Goal: Task Accomplishment & Management: Use online tool/utility

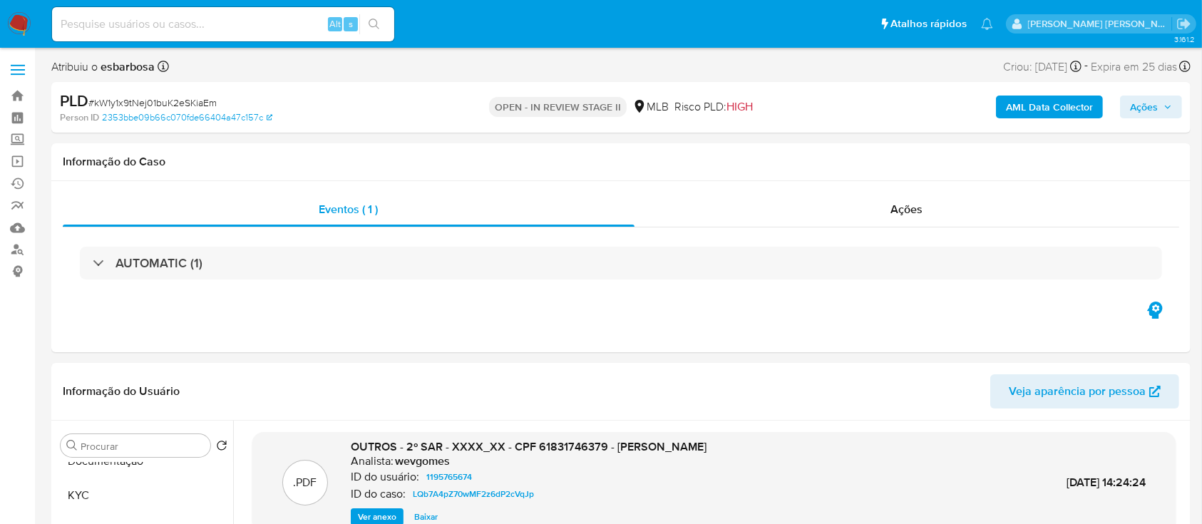
click at [1015, 110] on b "AML Data Collector" at bounding box center [1049, 107] width 87 height 23
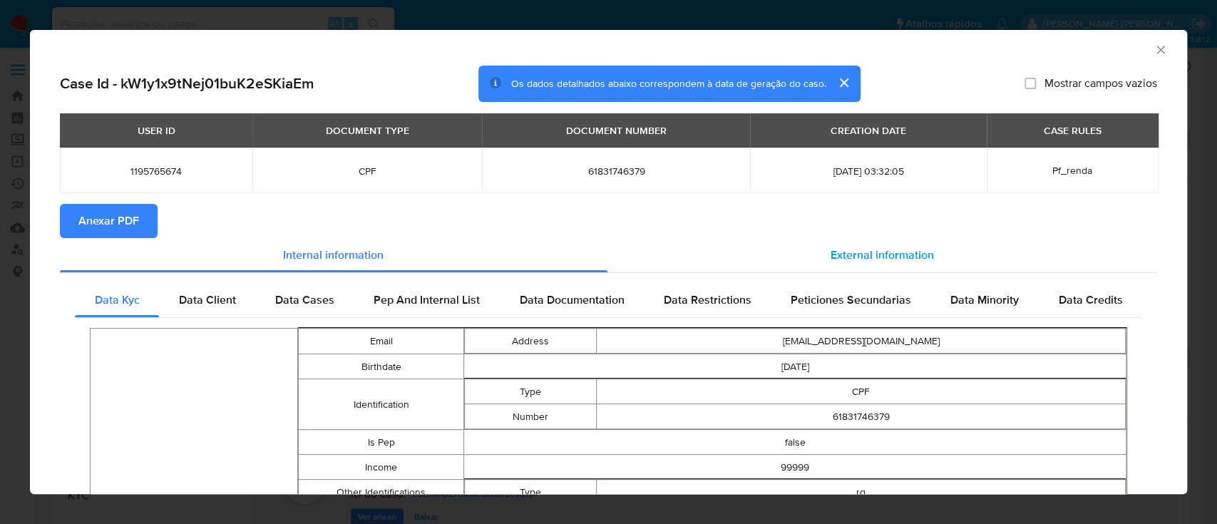
click at [860, 254] on span "External information" at bounding box center [881, 255] width 103 height 16
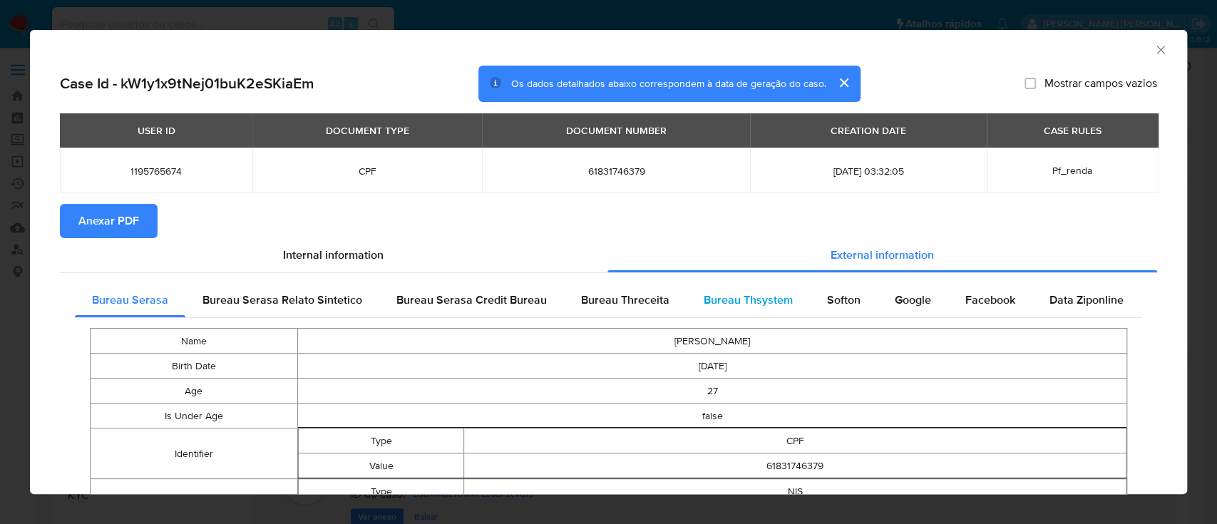
click at [707, 295] on span "Bureau Thsystem" at bounding box center [748, 300] width 89 height 16
click at [124, 222] on span "Anexar PDF" at bounding box center [108, 220] width 61 height 31
click at [1153, 52] on icon "Fechar a janela" at bounding box center [1160, 50] width 14 height 14
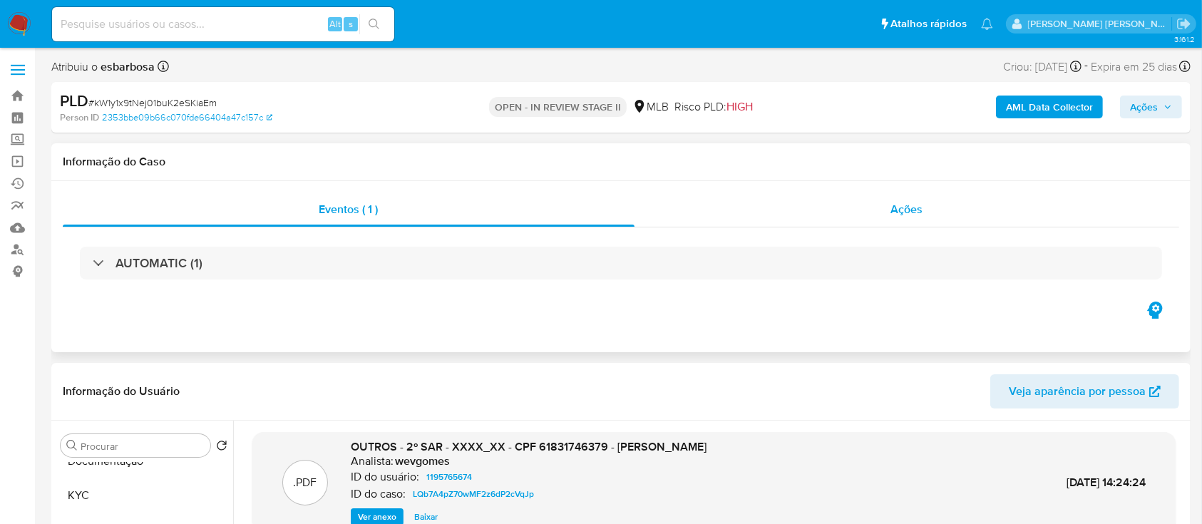
click at [853, 210] on div "Ações" at bounding box center [906, 209] width 545 height 34
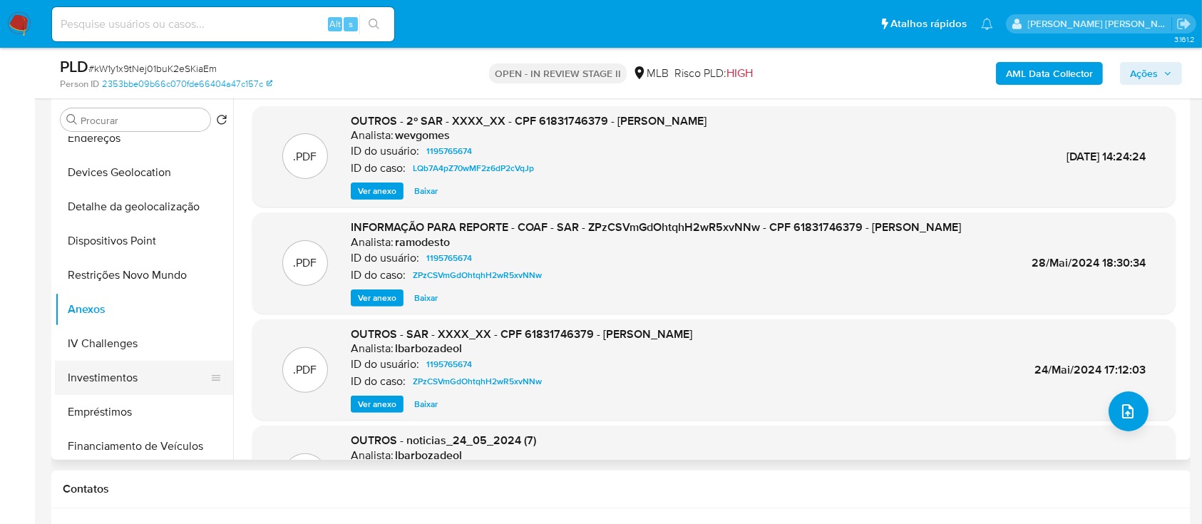
scroll to position [285, 0]
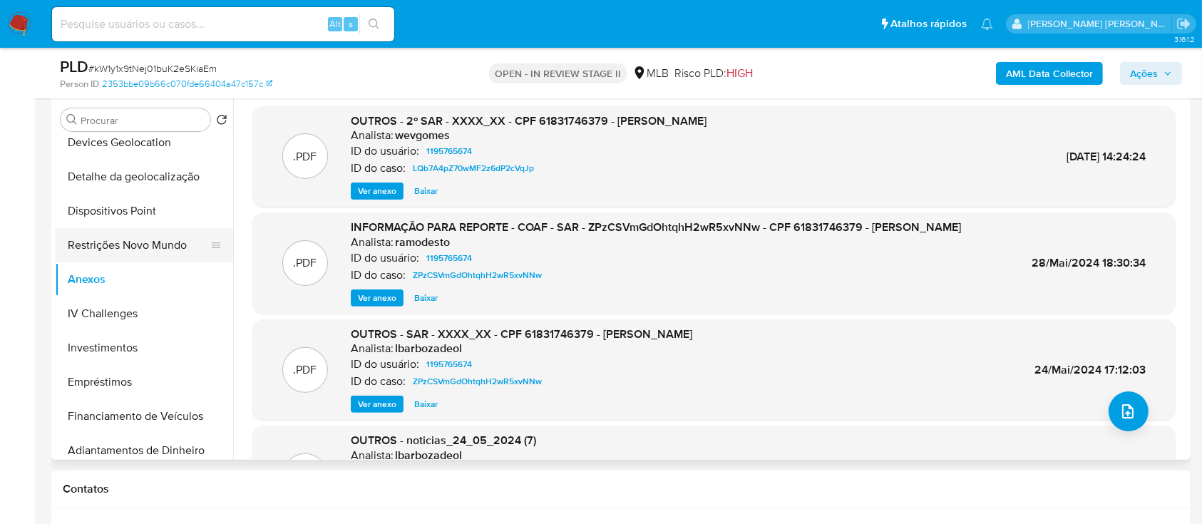
click at [137, 241] on button "Restrições Novo Mundo" at bounding box center [138, 245] width 167 height 34
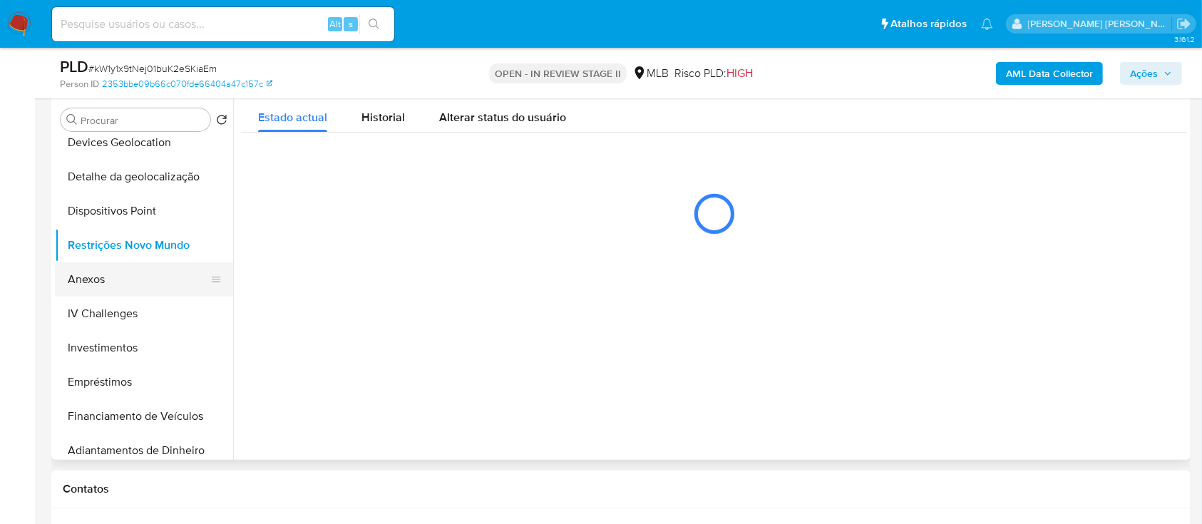
click at [113, 282] on button "Anexos" at bounding box center [138, 279] width 167 height 34
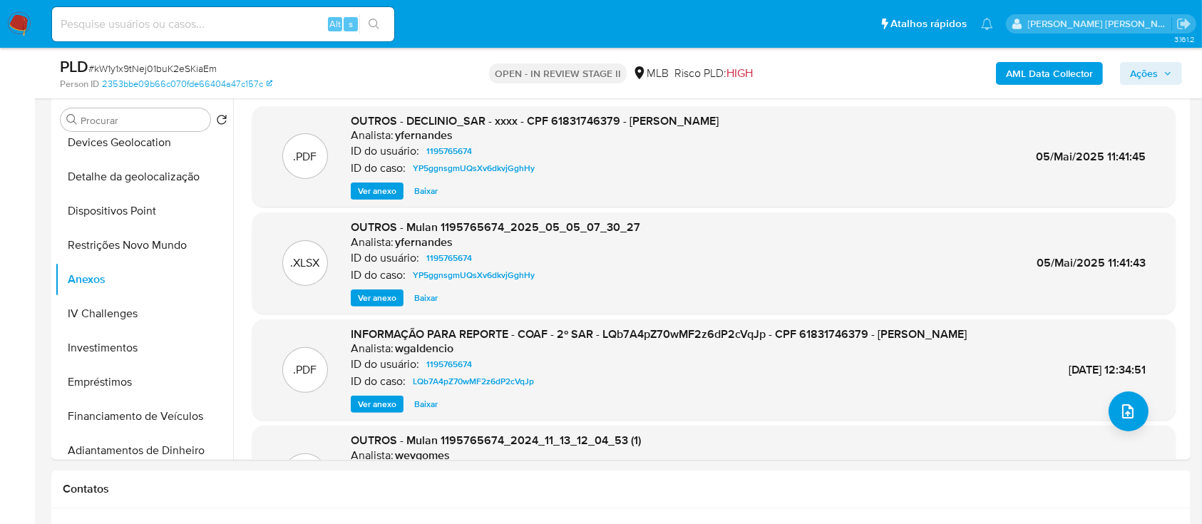
click at [1035, 72] on b "AML Data Collector" at bounding box center [1049, 73] width 87 height 23
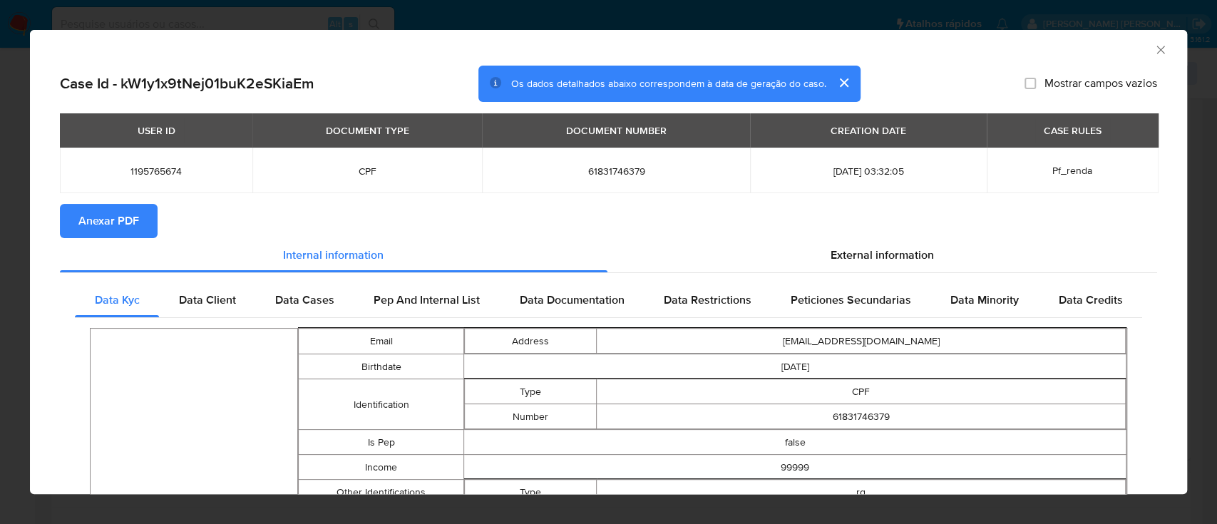
click at [134, 224] on span "Anexar PDF" at bounding box center [108, 220] width 61 height 31
click at [1153, 51] on icon "Fechar a janela" at bounding box center [1160, 50] width 14 height 14
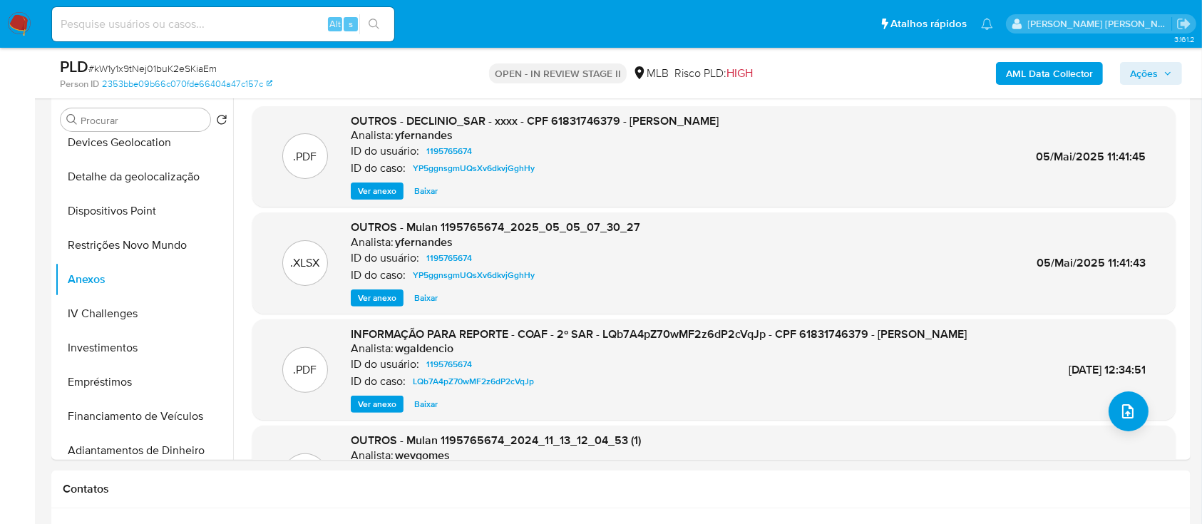
scroll to position [0, 0]
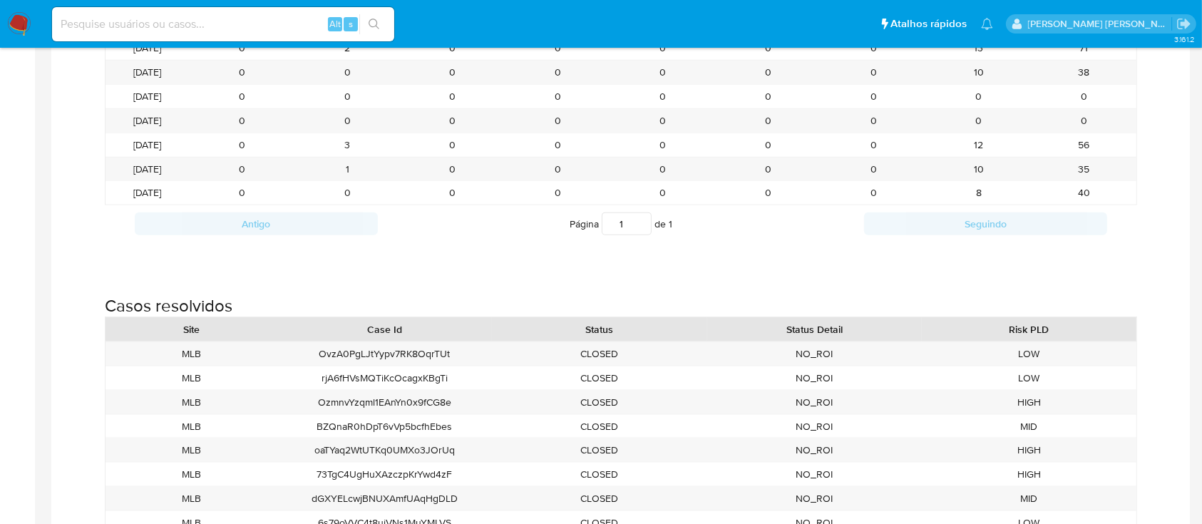
click at [19, 21] on img at bounding box center [19, 24] width 24 height 24
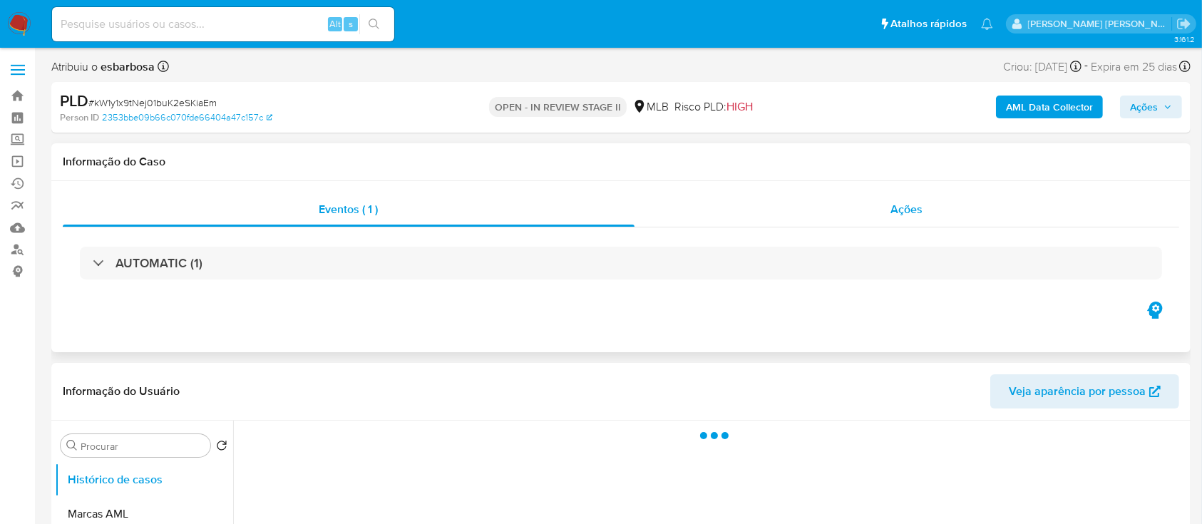
click at [707, 217] on div "Ações" at bounding box center [906, 209] width 545 height 34
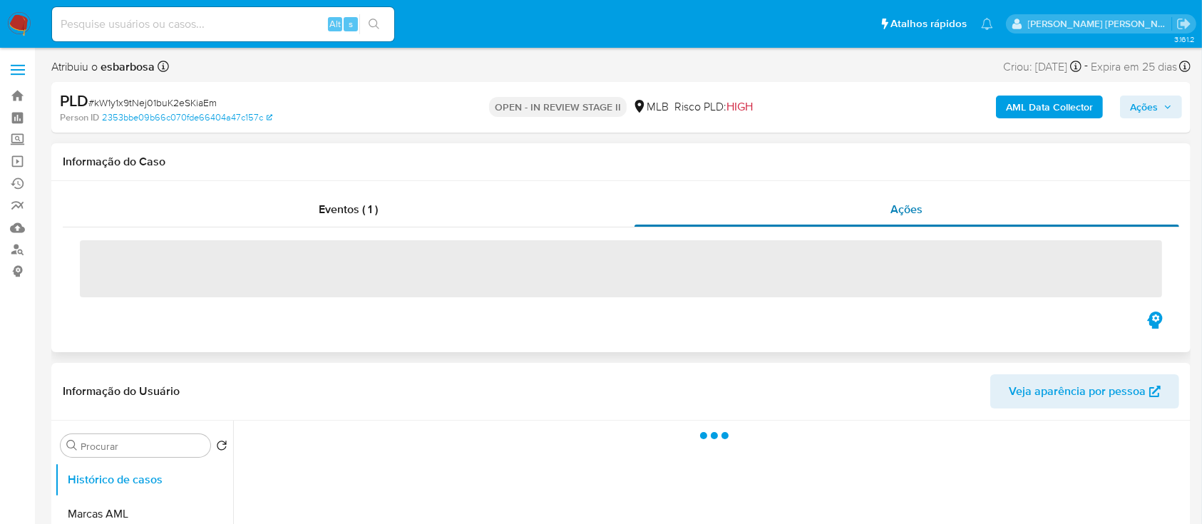
select select "10"
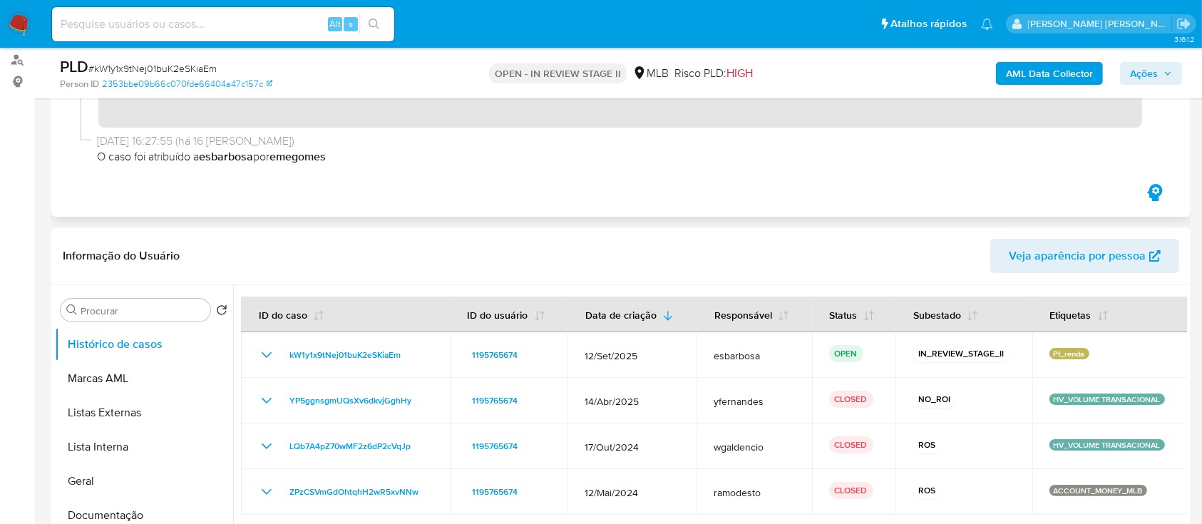
scroll to position [285, 0]
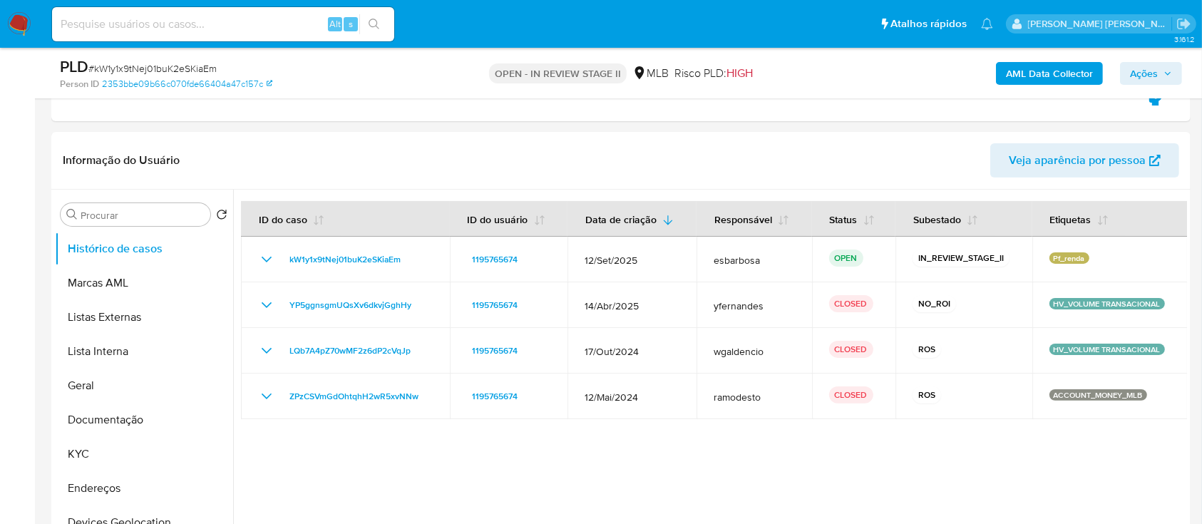
drag, startPoint x: 1143, startPoint y: 68, endPoint x: 959, endPoint y: 76, distance: 184.1
click at [1143, 69] on span "Ações" at bounding box center [1144, 73] width 28 height 23
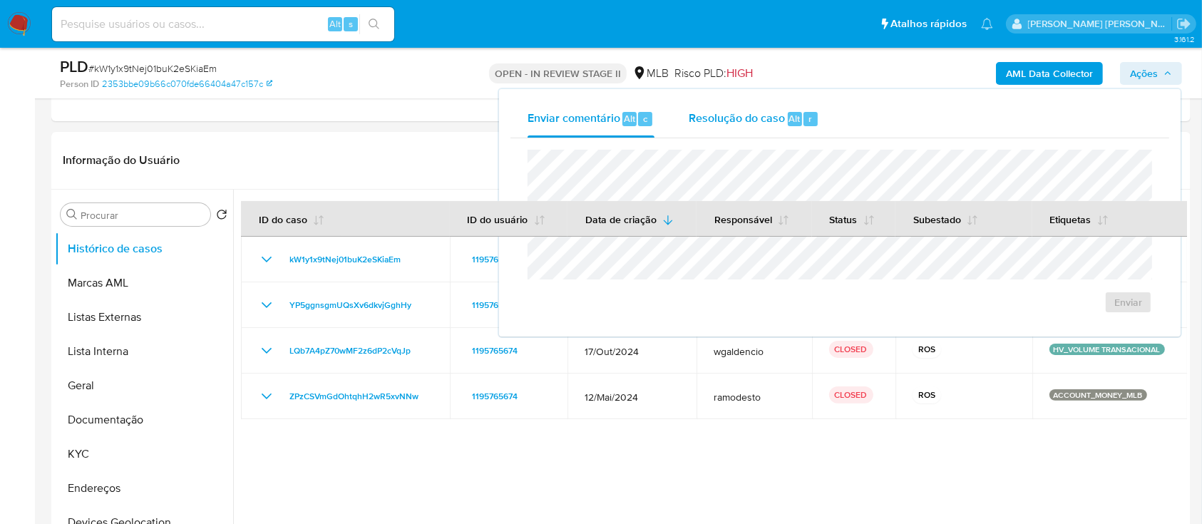
click at [714, 118] on span "Resolução do caso" at bounding box center [737, 118] width 96 height 16
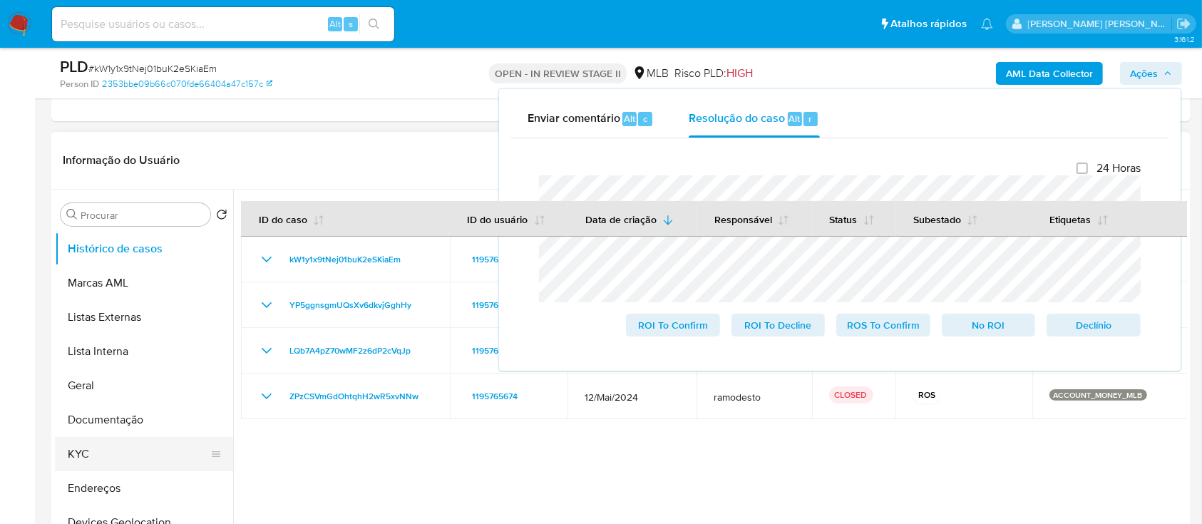
click at [105, 442] on button "KYC" at bounding box center [138, 454] width 167 height 34
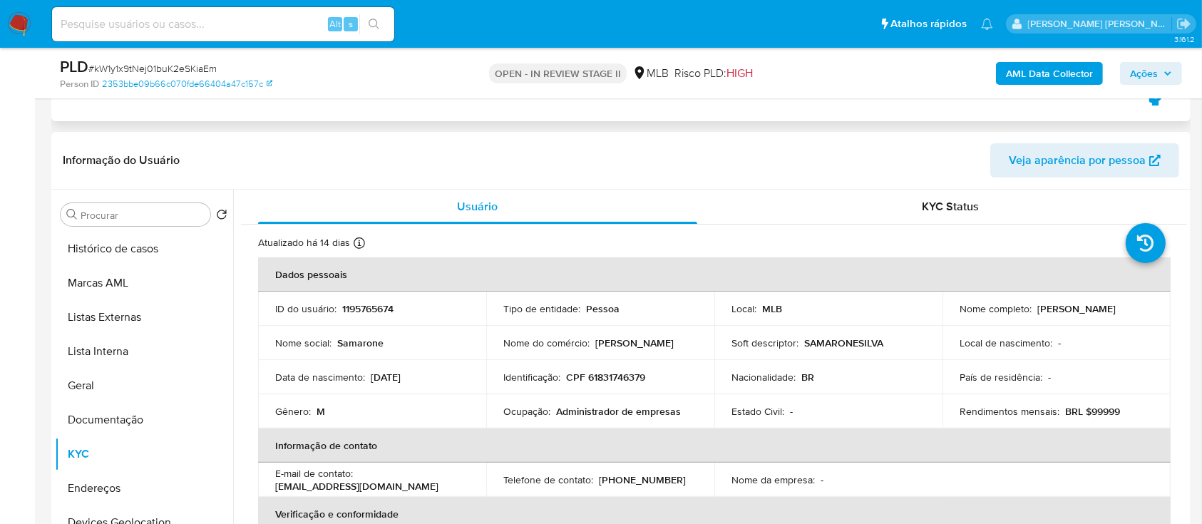
scroll to position [380, 0]
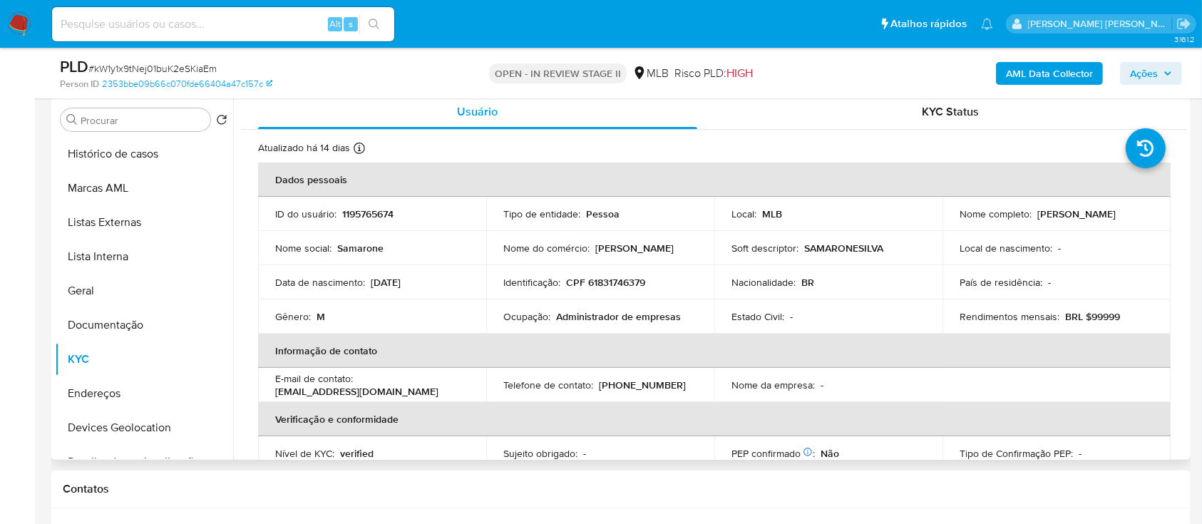
click at [619, 277] on p "CPF 61831746379" at bounding box center [605, 282] width 79 height 13
copy p "61831746379"
drag, startPoint x: 1143, startPoint y: 73, endPoint x: 1067, endPoint y: 73, distance: 76.3
click at [1143, 73] on span "Ações" at bounding box center [1144, 73] width 28 height 23
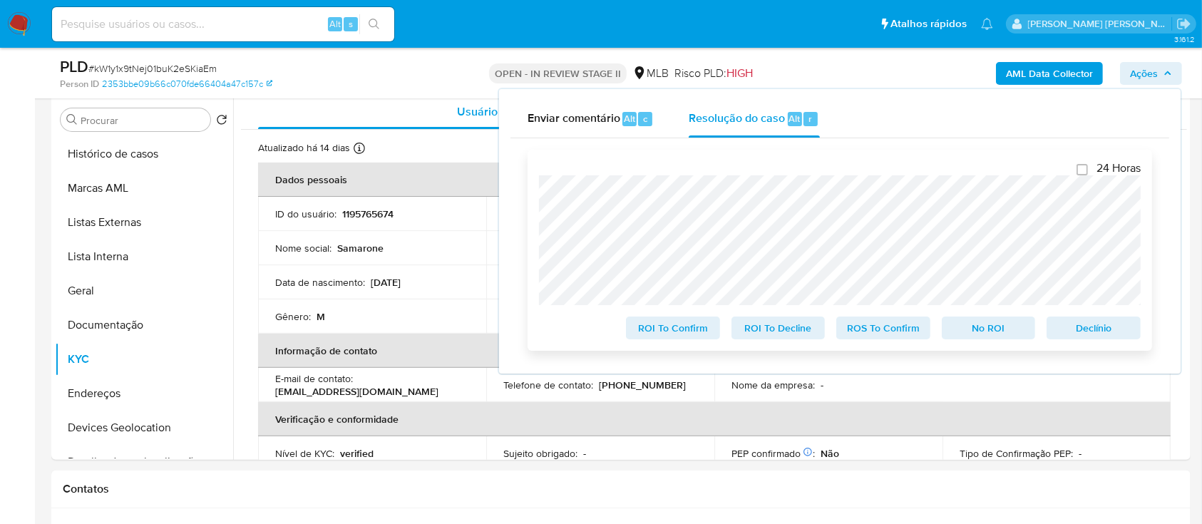
click at [537, 193] on div "24 Horas ROI To Confirm ROI To Decline ROS To Confirm No ROI Declínio" at bounding box center [839, 250] width 624 height 201
click at [395, 83] on div "Person ID 2353bbe09b66c070fde66404a47c157c" at bounding box center [245, 84] width 370 height 13
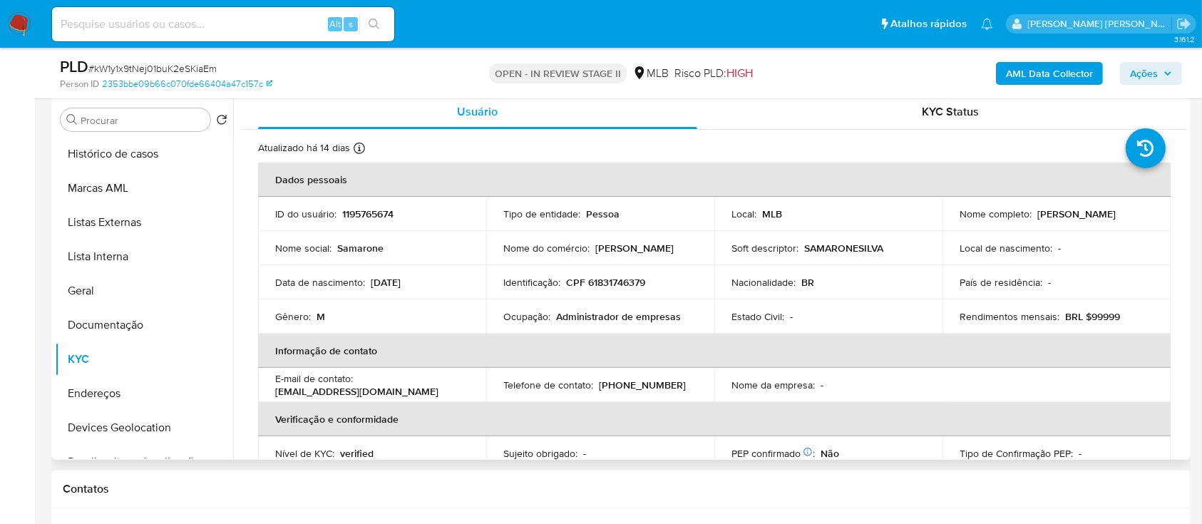
drag, startPoint x: 1033, startPoint y: 215, endPoint x: 1145, endPoint y: 208, distance: 112.1
click at [1145, 208] on div "Nome completo : Samarone Silva Soeiro" at bounding box center [1056, 213] width 194 height 13
copy p "[PERSON_NAME]"
click at [100, 292] on button "Geral" at bounding box center [138, 291] width 167 height 34
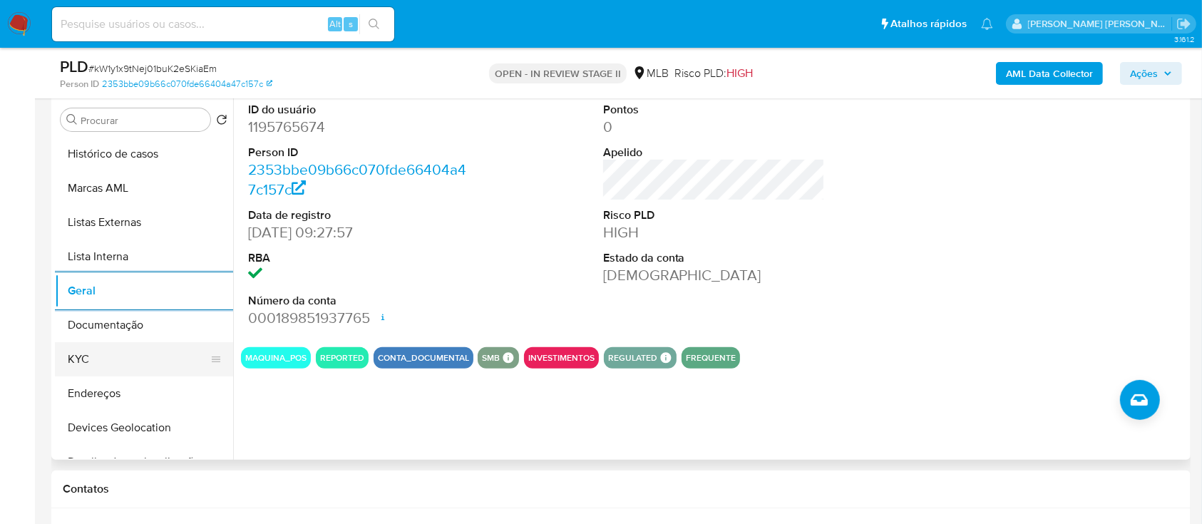
click at [138, 354] on button "KYC" at bounding box center [138, 359] width 167 height 34
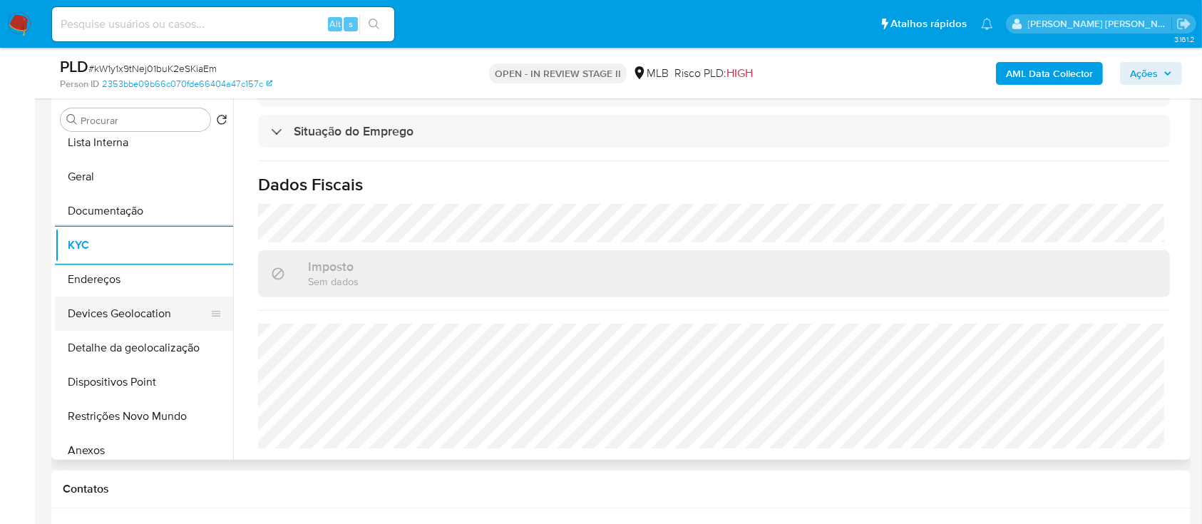
scroll to position [190, 0]
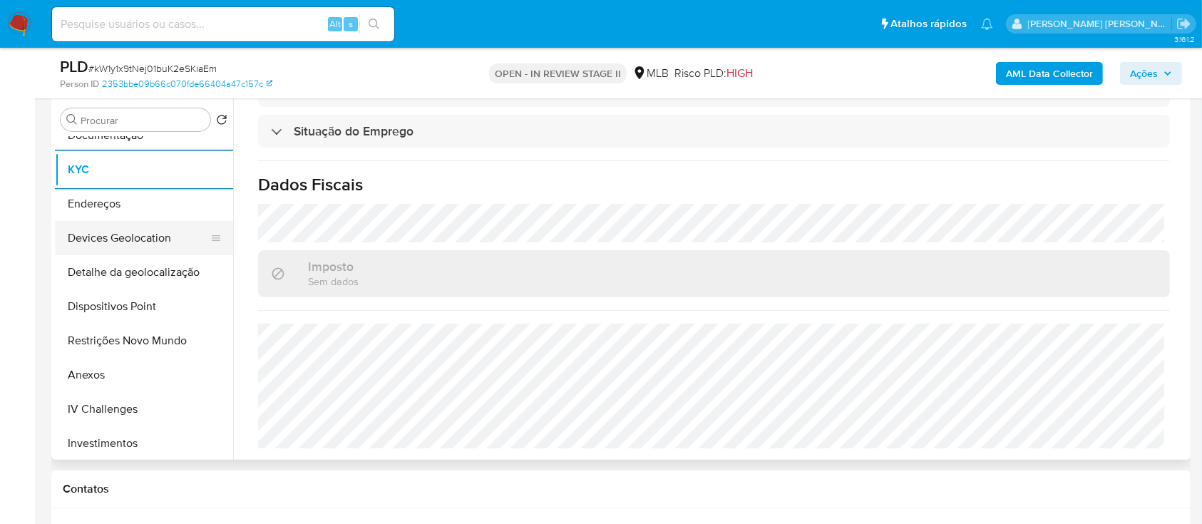
click at [161, 232] on button "Devices Geolocation" at bounding box center [138, 238] width 167 height 34
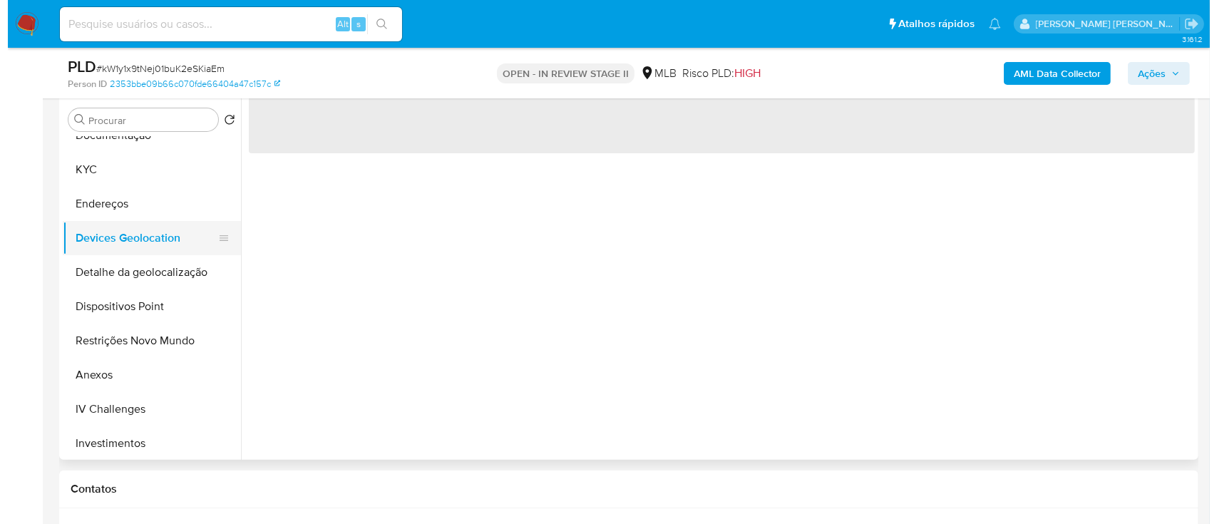
scroll to position [0, 0]
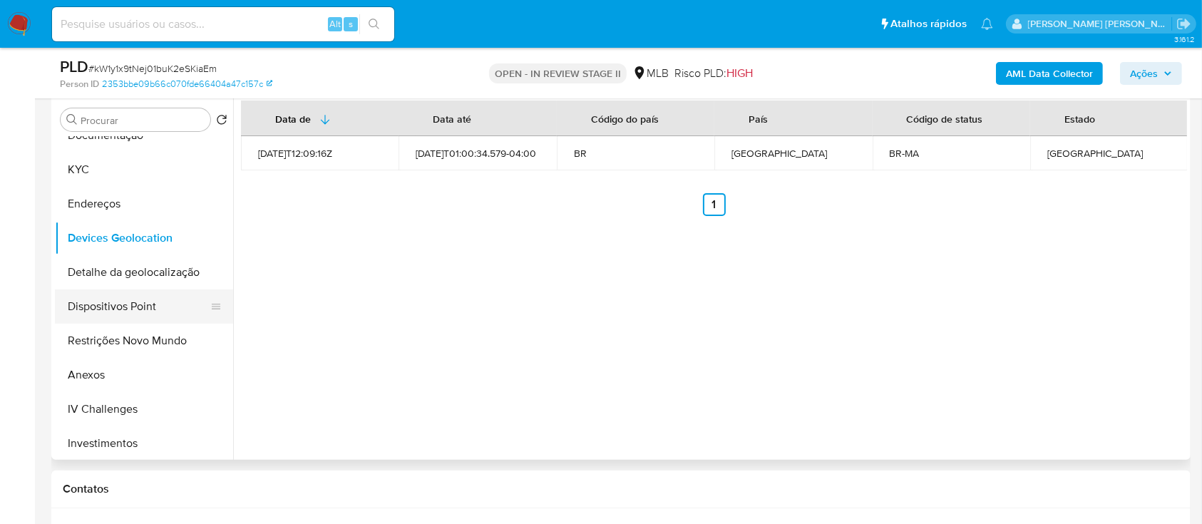
click at [147, 307] on button "Dispositivos Point" at bounding box center [138, 306] width 167 height 34
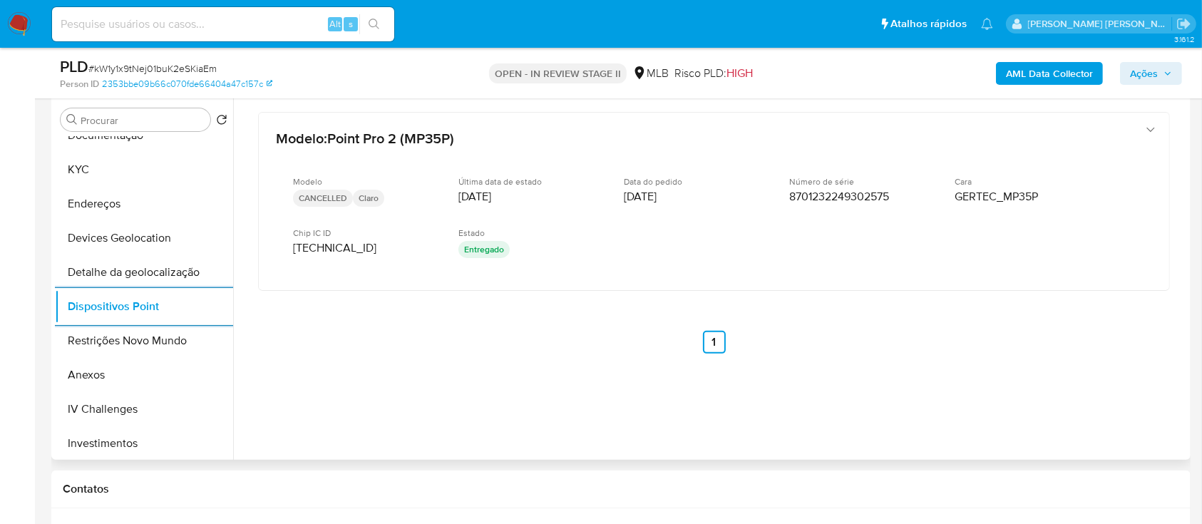
drag, startPoint x: 101, startPoint y: 158, endPoint x: 234, endPoint y: 158, distance: 132.6
click at [103, 158] on button "KYC" at bounding box center [144, 170] width 178 height 34
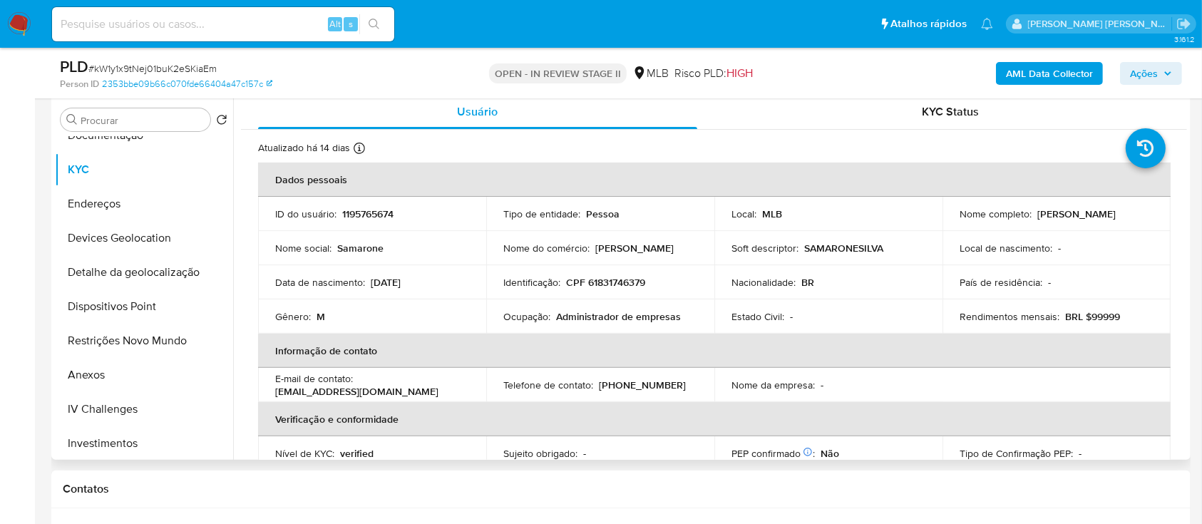
click at [633, 277] on p "CPF 61831746379" at bounding box center [605, 282] width 79 height 13
copy p "61831746379"
click at [146, 368] on button "Anexos" at bounding box center [138, 375] width 167 height 34
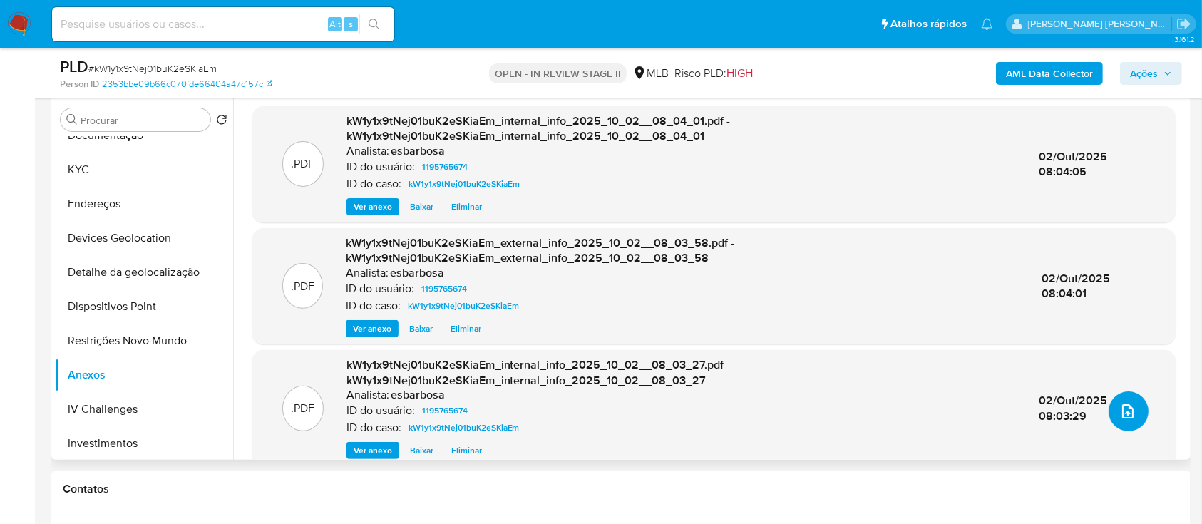
click at [1122, 413] on icon "upload-file" at bounding box center [1127, 411] width 11 height 14
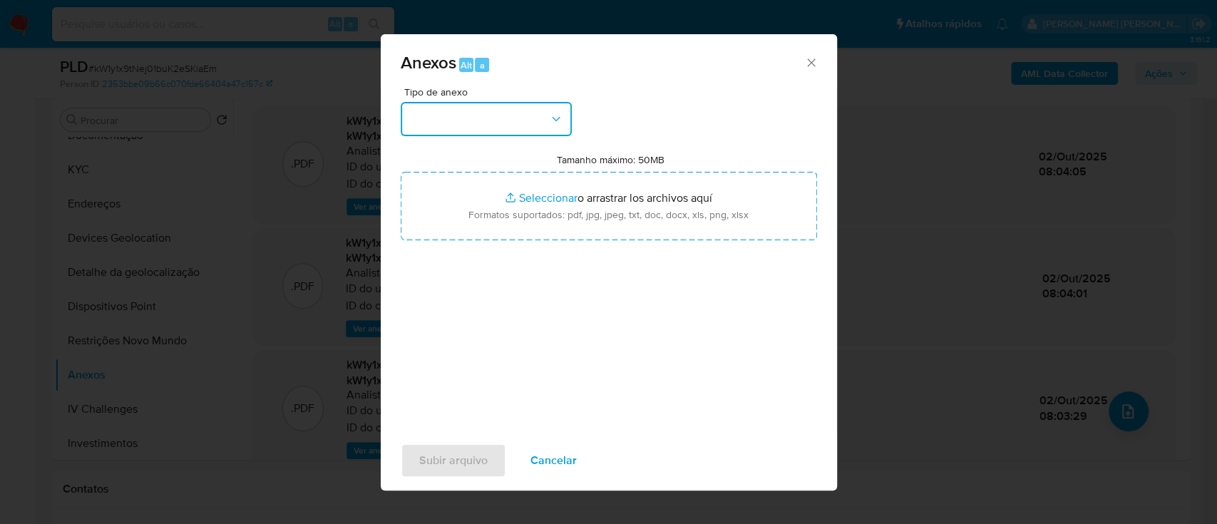
click at [496, 125] on button "button" at bounding box center [486, 119] width 171 height 34
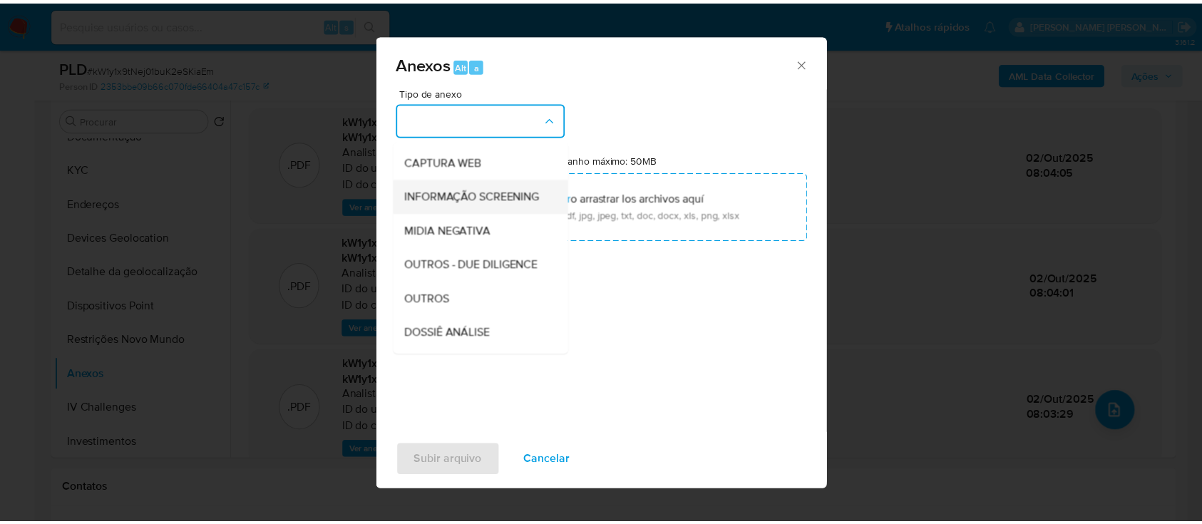
scroll to position [219, 0]
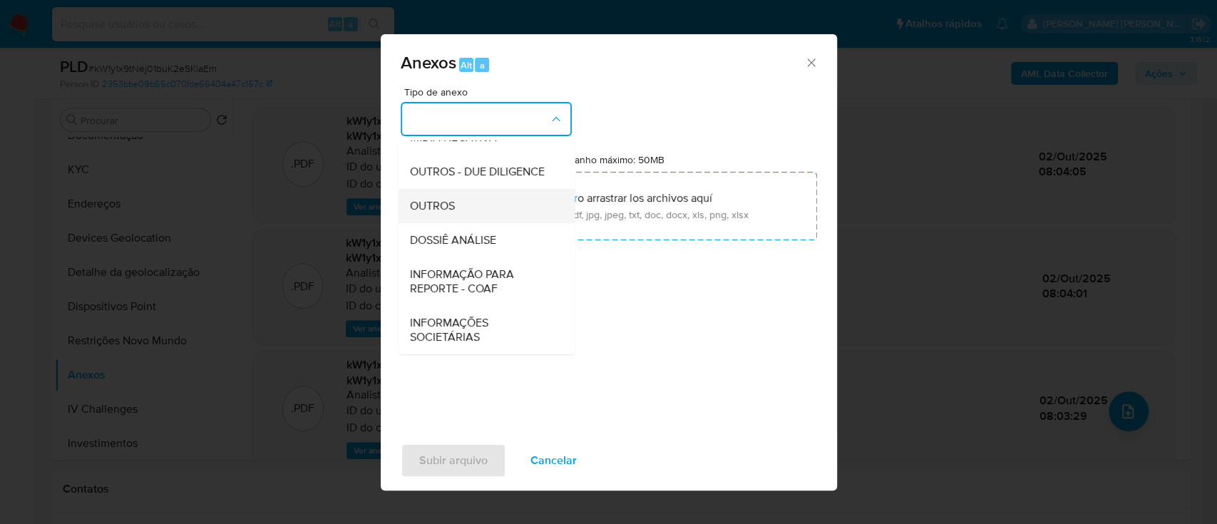
click at [441, 202] on span "OUTROS" at bounding box center [431, 206] width 45 height 14
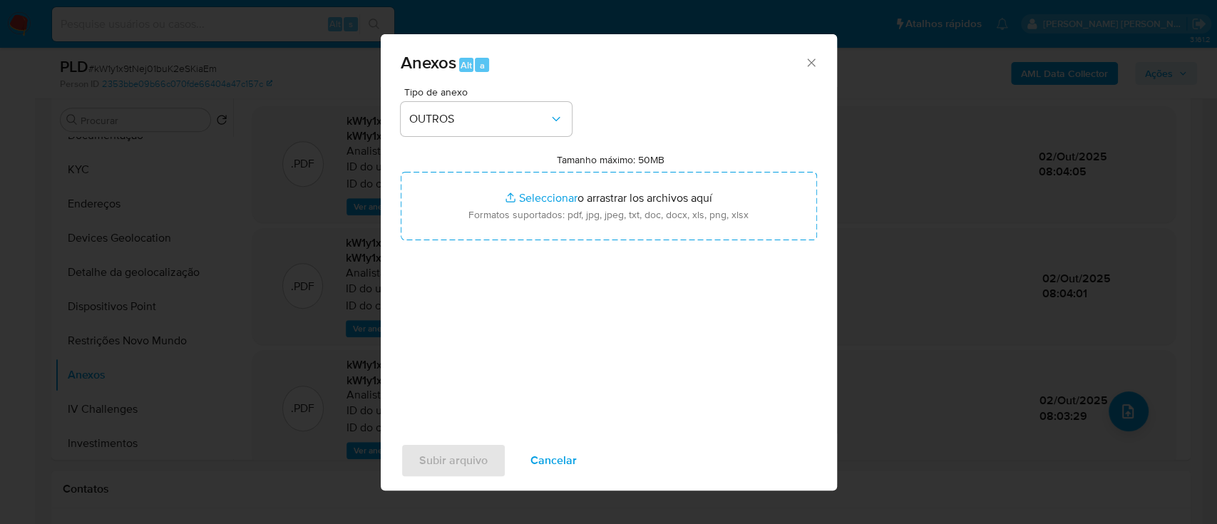
click at [682, 312] on div "Tipo de anexo OUTROS Tamanho máximo: 50MB Seleccionar archivos Seleccionar o ar…" at bounding box center [609, 255] width 416 height 336
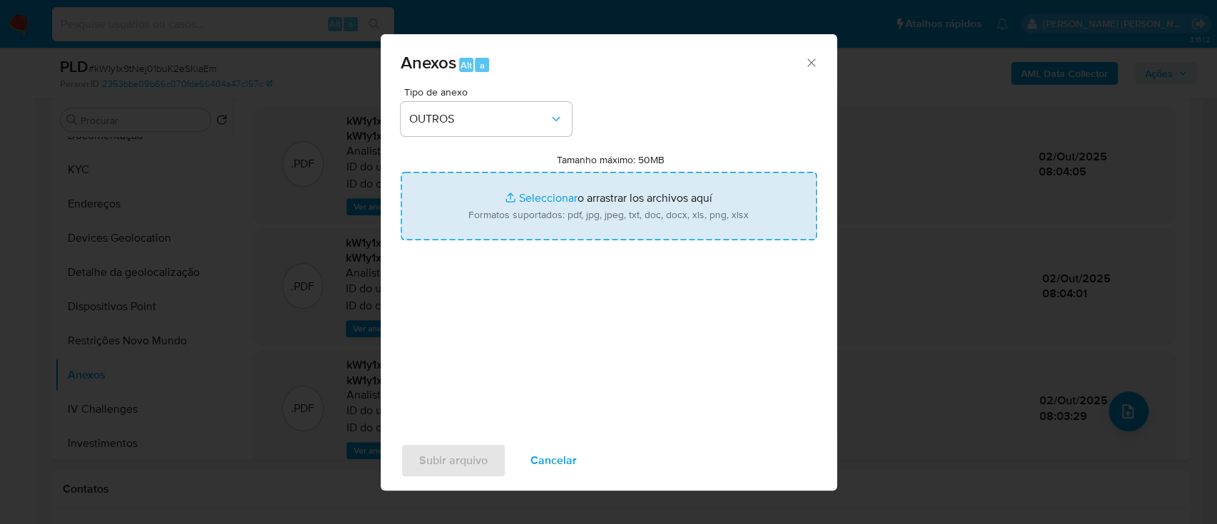
click at [538, 191] on input "Tamanho máximo: 50MB Seleccionar archivos" at bounding box center [609, 206] width 416 height 68
type input "C:\fakepath\Mulan 1195765674_2025_10_01_07_02_35.xlsx"
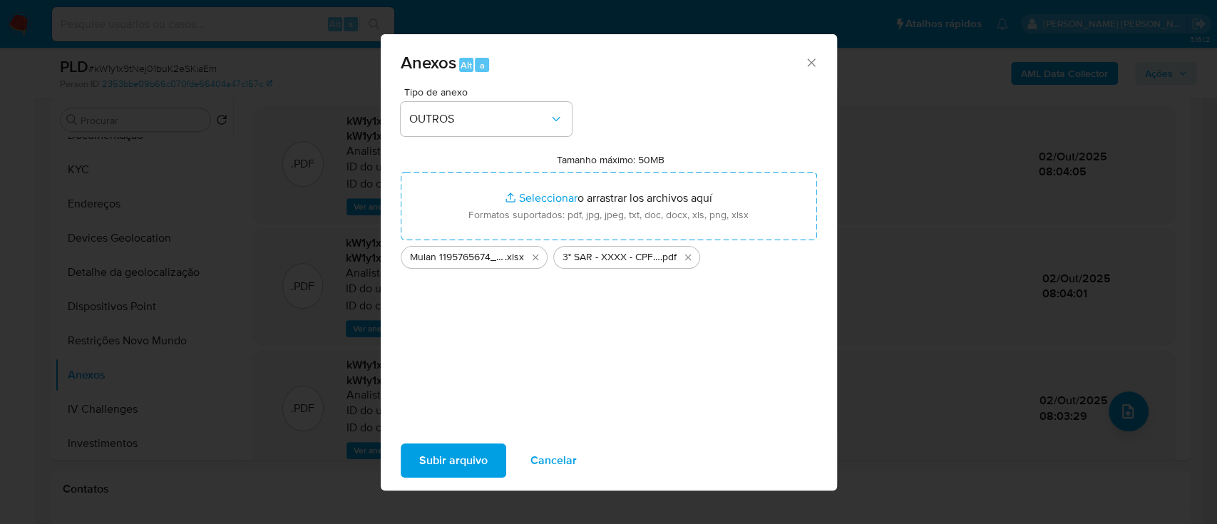
click at [443, 455] on span "Subir arquivo" at bounding box center [453, 460] width 68 height 31
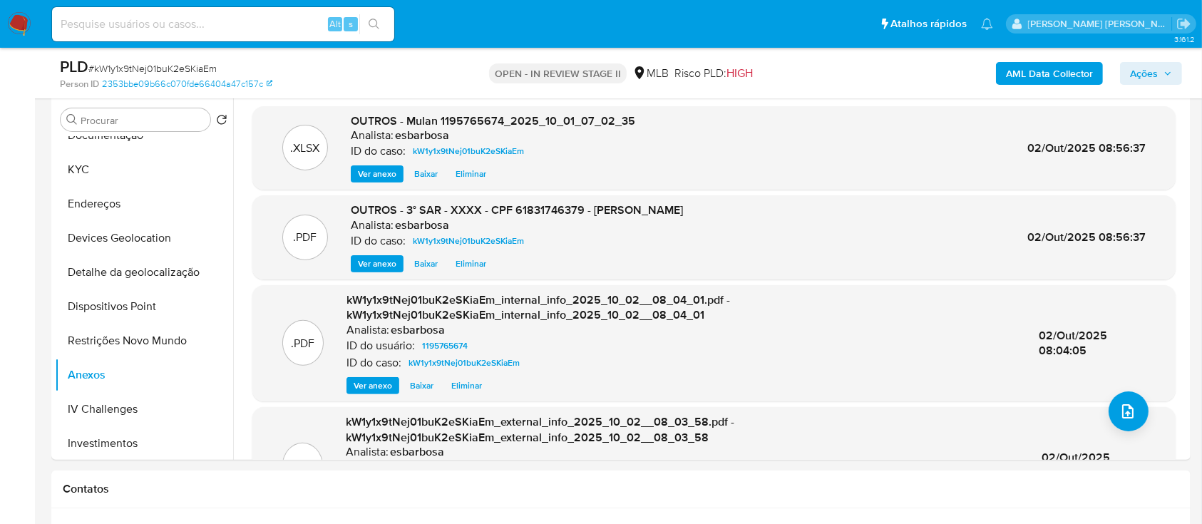
click at [1133, 73] on span "Ações" at bounding box center [1144, 73] width 28 height 23
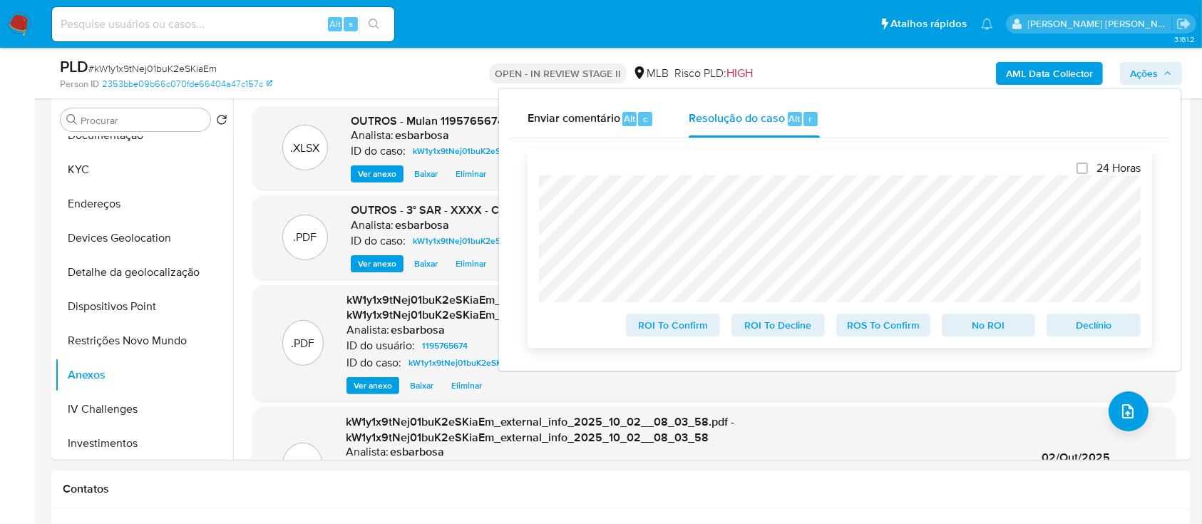
click at [890, 331] on span "ROS To Confirm" at bounding box center [883, 325] width 74 height 20
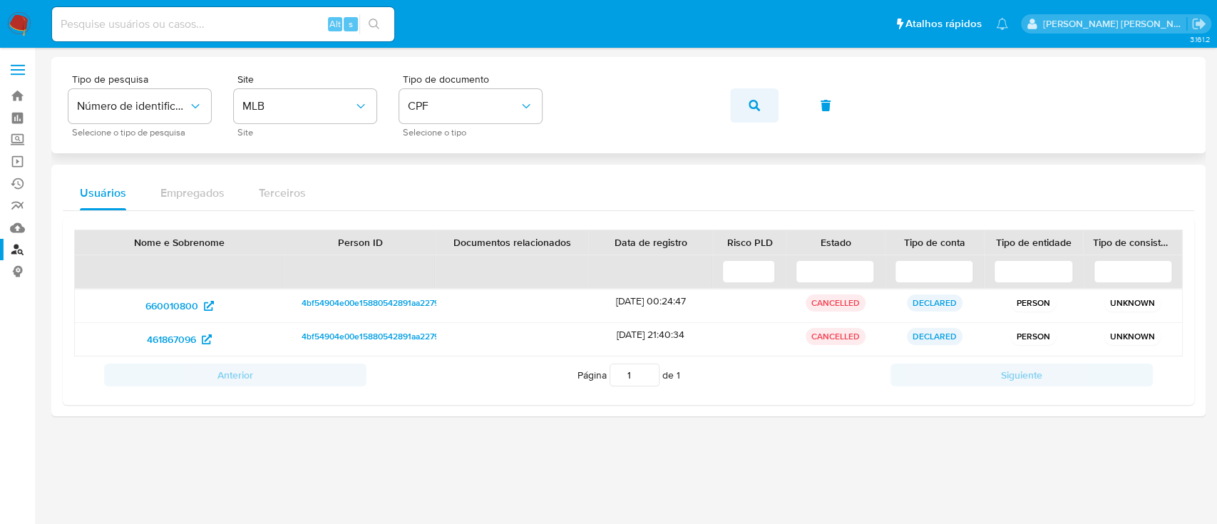
click at [746, 93] on button "button" at bounding box center [754, 105] width 48 height 34
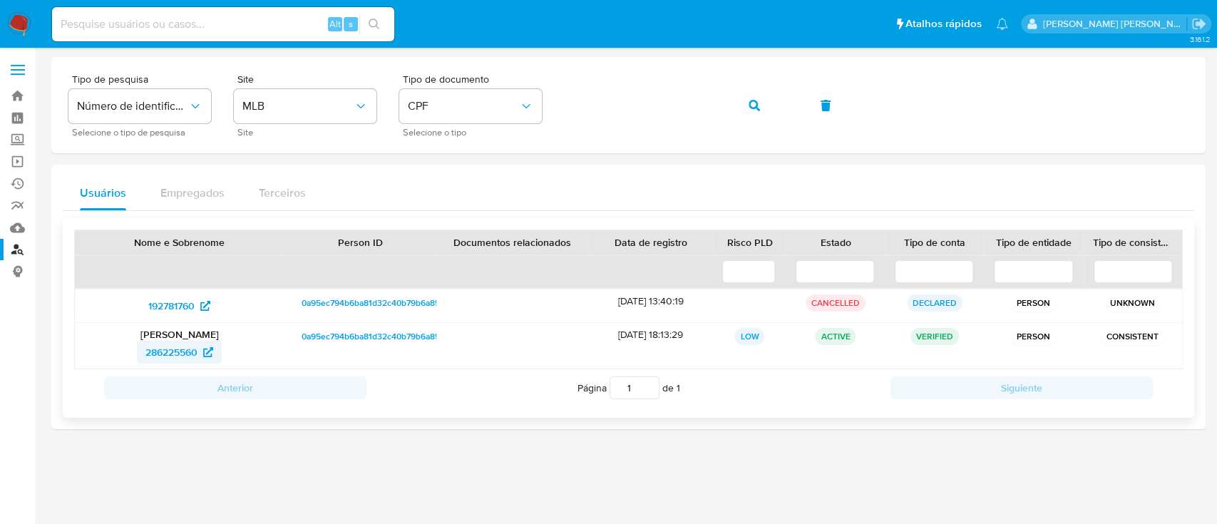
click at [170, 356] on span "286225560" at bounding box center [171, 352] width 52 height 23
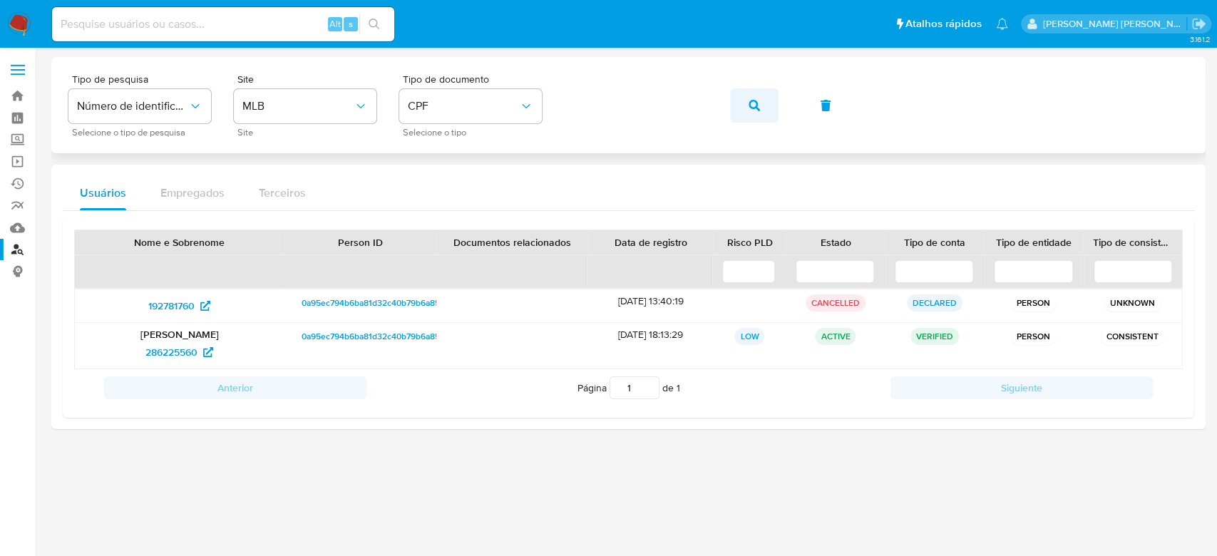
click at [756, 107] on icon "button" at bounding box center [753, 105] width 11 height 11
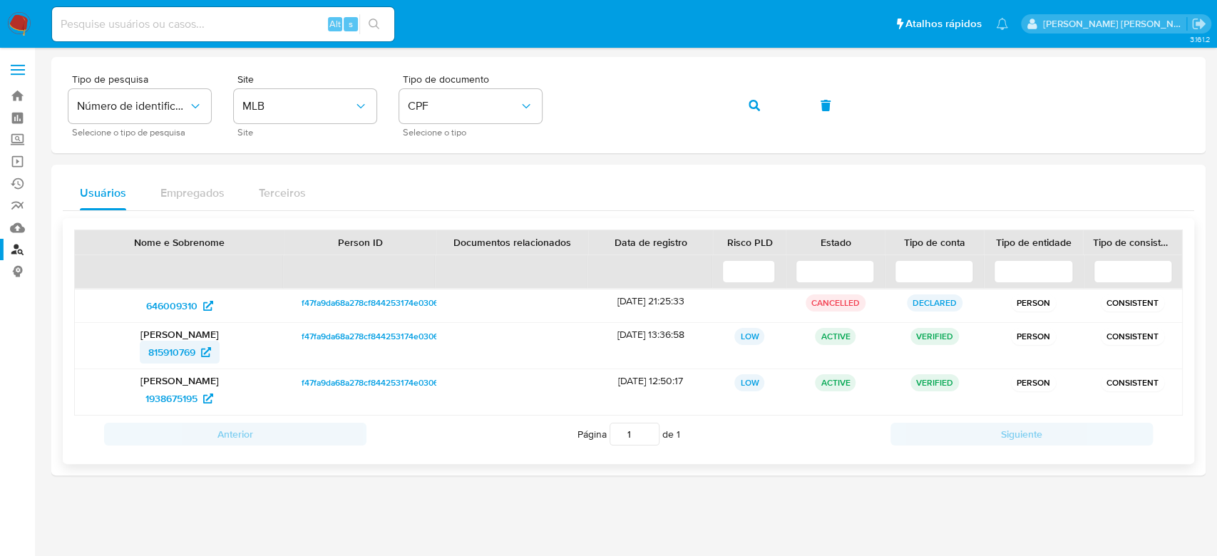
click at [183, 352] on span "815910769" at bounding box center [171, 352] width 47 height 23
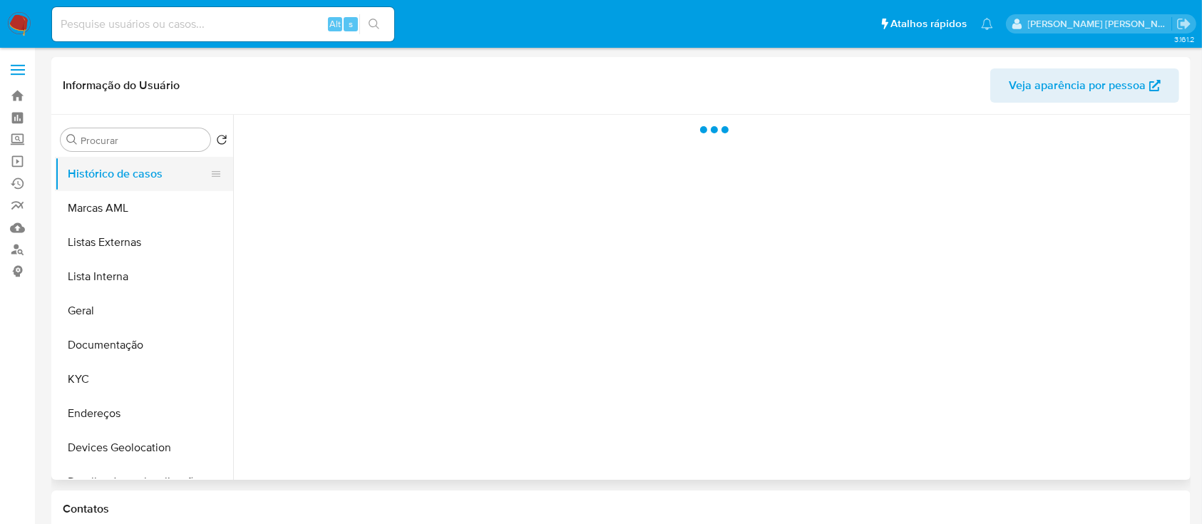
select select "10"
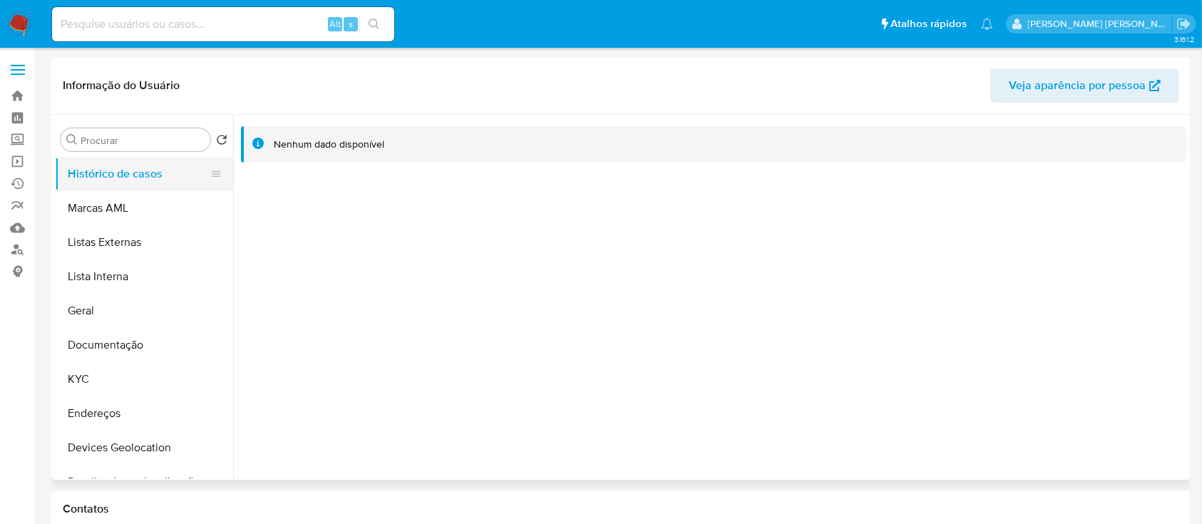
click at [141, 169] on button "Histórico de casos" at bounding box center [138, 174] width 167 height 34
click at [98, 350] on button "Documentação" at bounding box center [138, 345] width 167 height 34
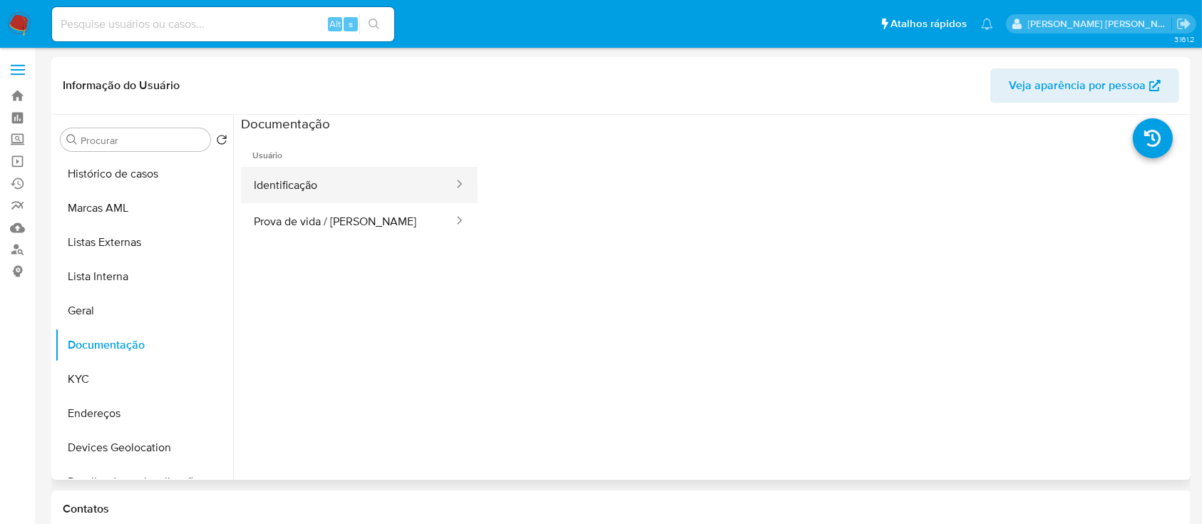
click at [313, 182] on button "Identificação" at bounding box center [348, 185] width 214 height 36
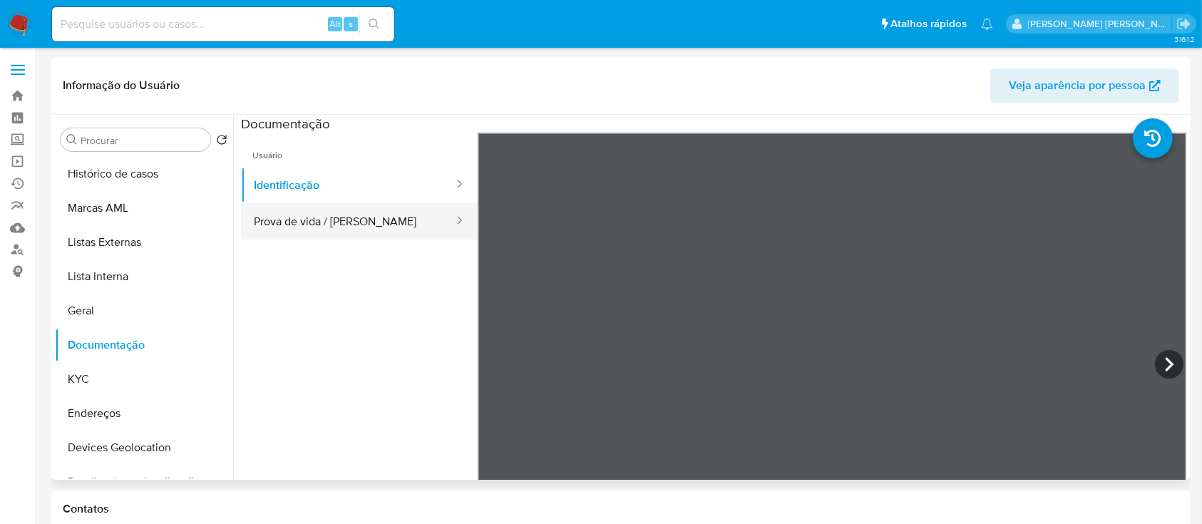
click at [366, 225] on button "Prova de vida / Selfie" at bounding box center [348, 221] width 214 height 36
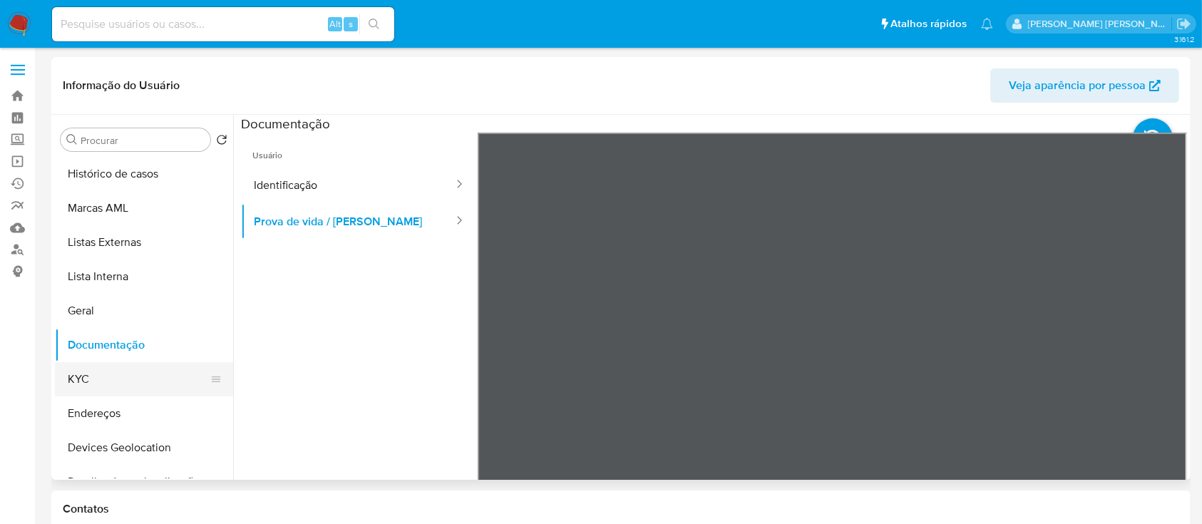
click at [96, 374] on button "KYC" at bounding box center [138, 379] width 167 height 34
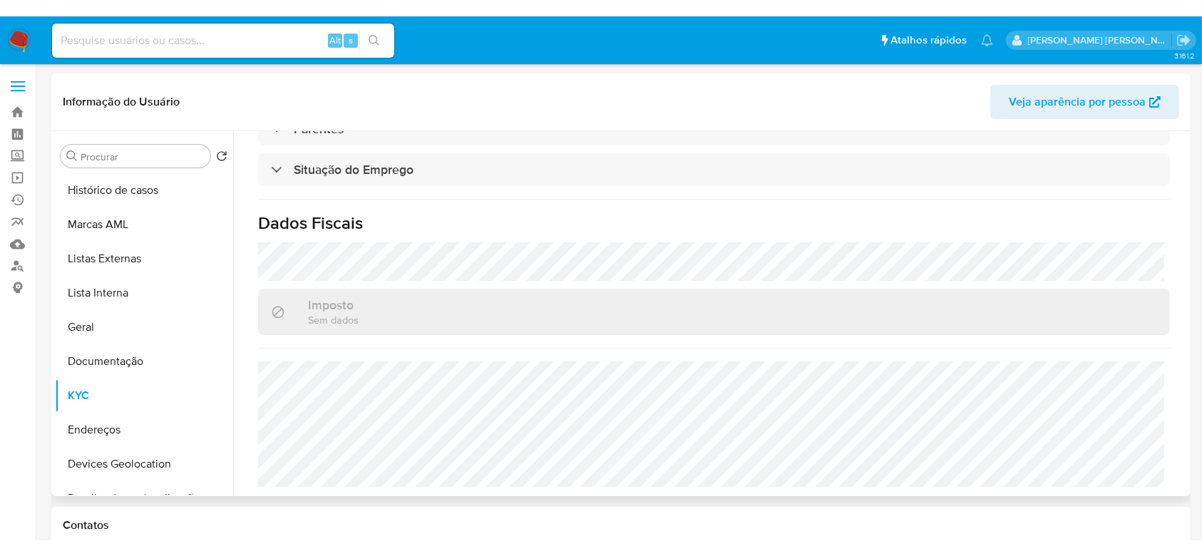
scroll to position [606, 0]
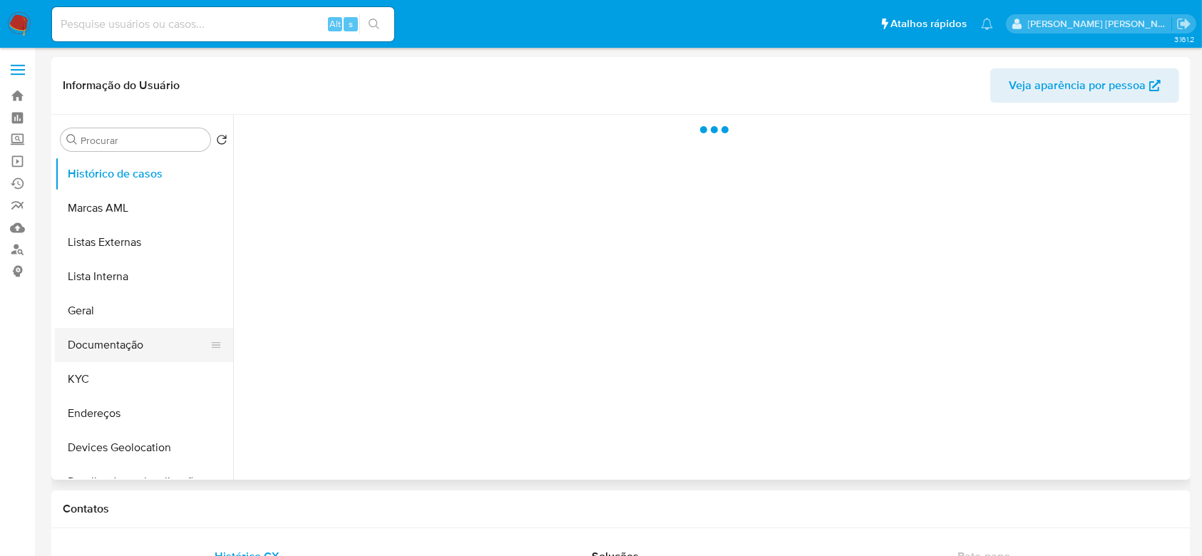
select select "10"
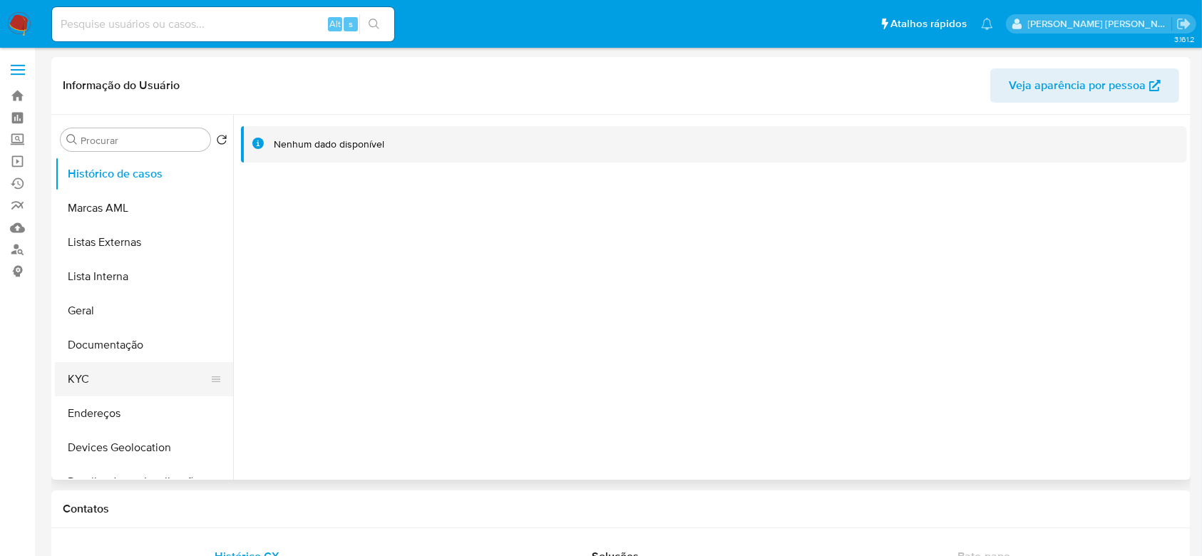
click at [120, 383] on button "KYC" at bounding box center [138, 379] width 167 height 34
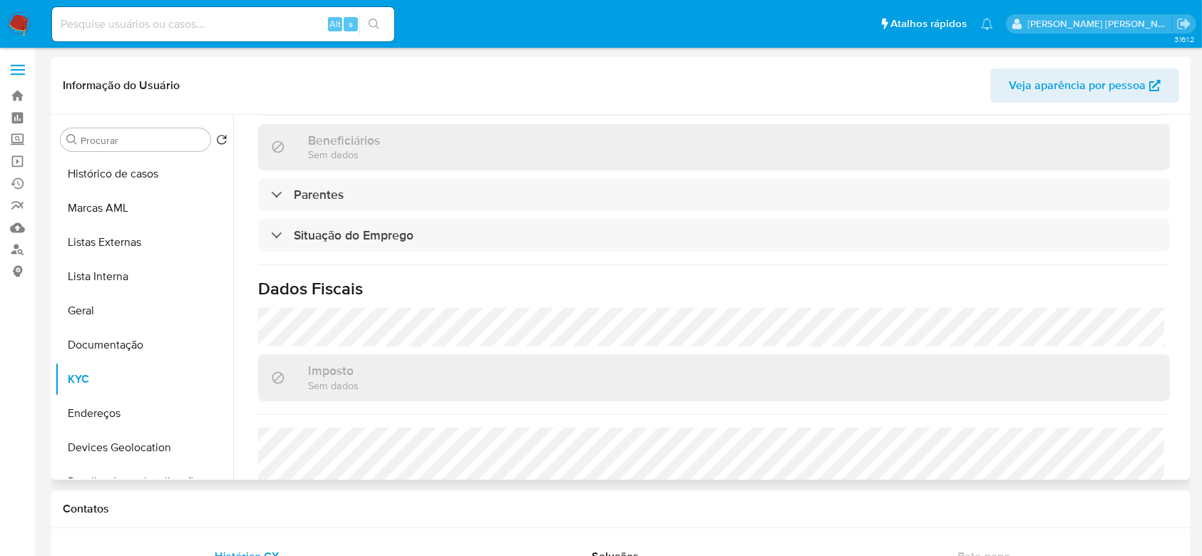
scroll to position [620, 0]
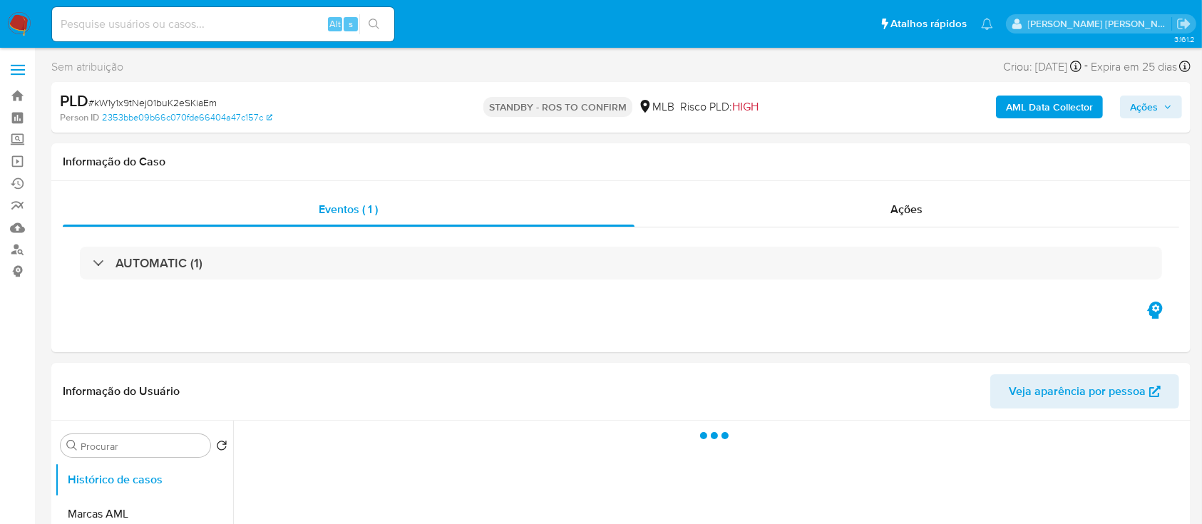
select select "10"
